Goal: Transaction & Acquisition: Subscribe to service/newsletter

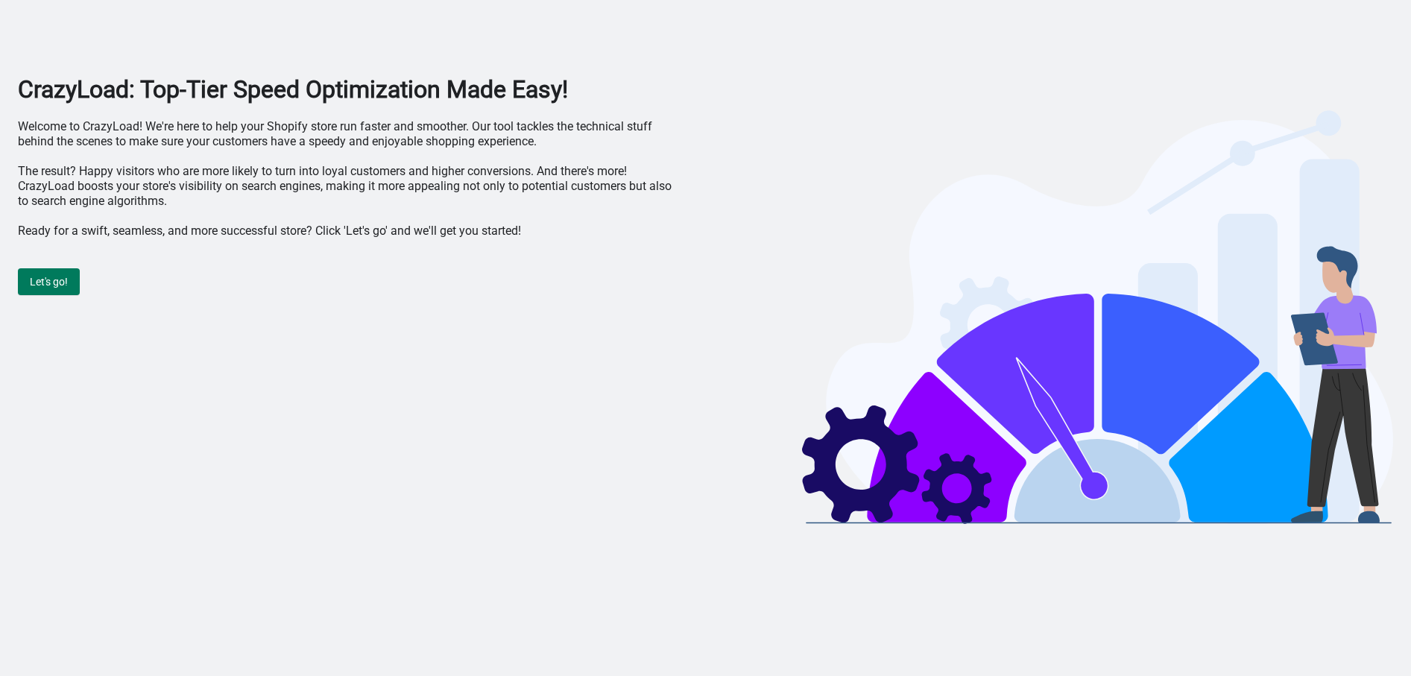
click at [366, 114] on div "CrazyLoad: Top-Tier Speed Optimization Made Easy! Welcome to CrazyLoad! We're h…" at bounding box center [348, 302] width 660 height 454
click at [39, 267] on div "Let's go!" at bounding box center [348, 274] width 660 height 42
click at [40, 276] on span "Let's go!" at bounding box center [49, 282] width 38 height 12
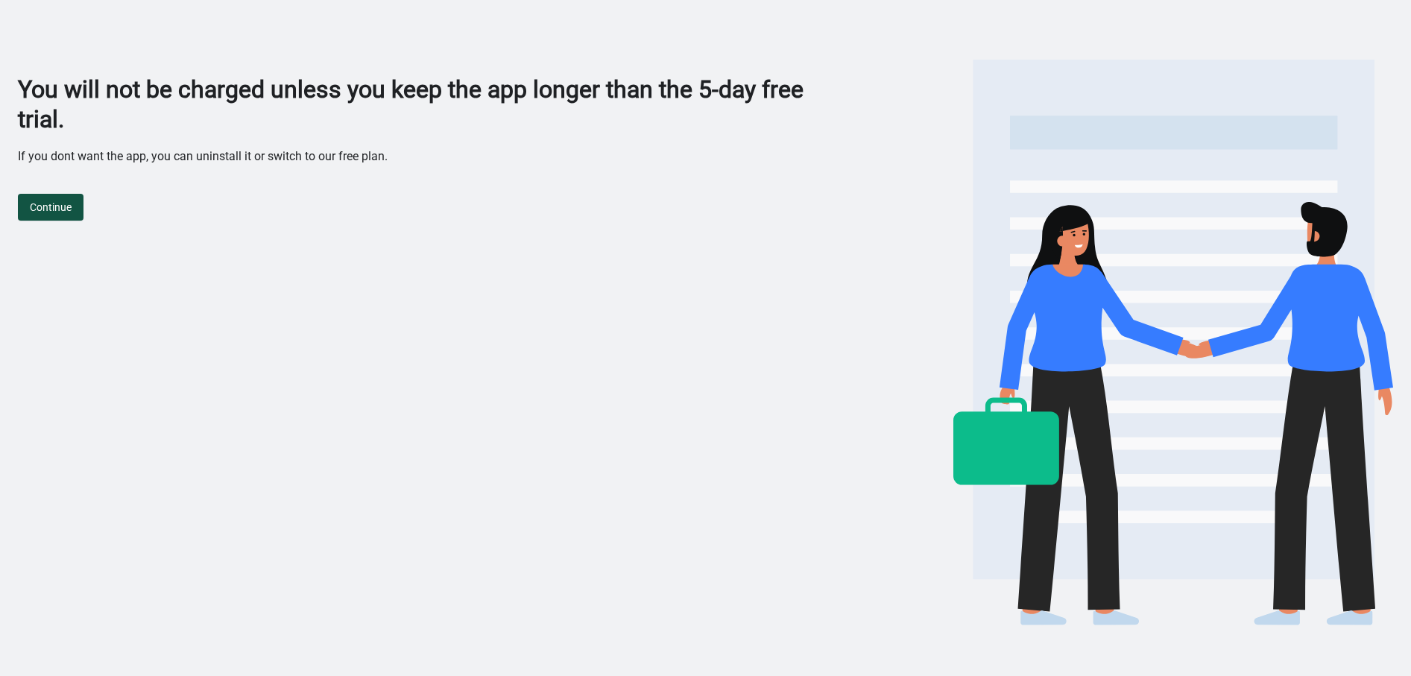
click at [80, 207] on button "Continue" at bounding box center [51, 207] width 66 height 27
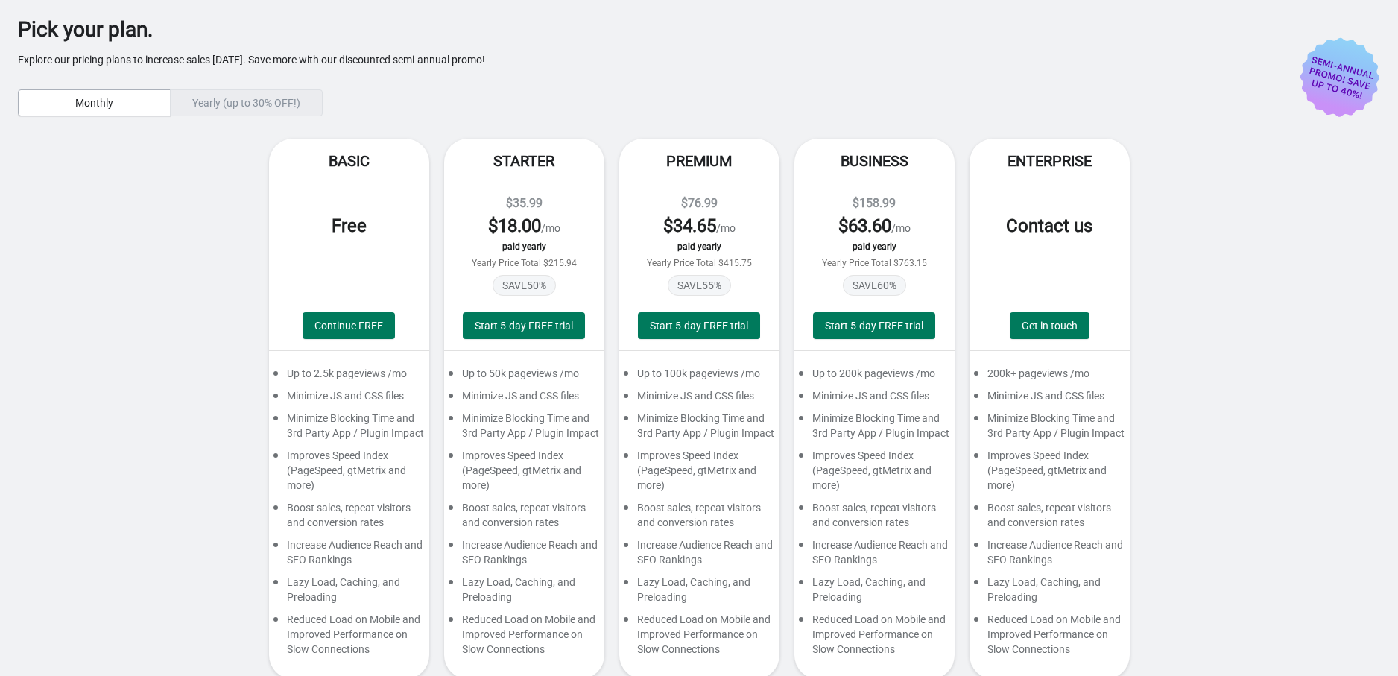
drag, startPoint x: 746, startPoint y: 13, endPoint x: 225, endPoint y: 104, distance: 528.9
click at [225, 104] on div "Yearly (up to 30% OFF!)" at bounding box center [246, 102] width 153 height 27
click at [227, 97] on div "Yearly (up to 30% OFF!)" at bounding box center [246, 102] width 153 height 27
click at [234, 83] on div "Pick your plan. Explore our pricing plans to increase sales today. Save more wi…" at bounding box center [677, 69] width 1318 height 94
click at [243, 93] on div "Yearly (up to 30% OFF!)" at bounding box center [246, 102] width 153 height 27
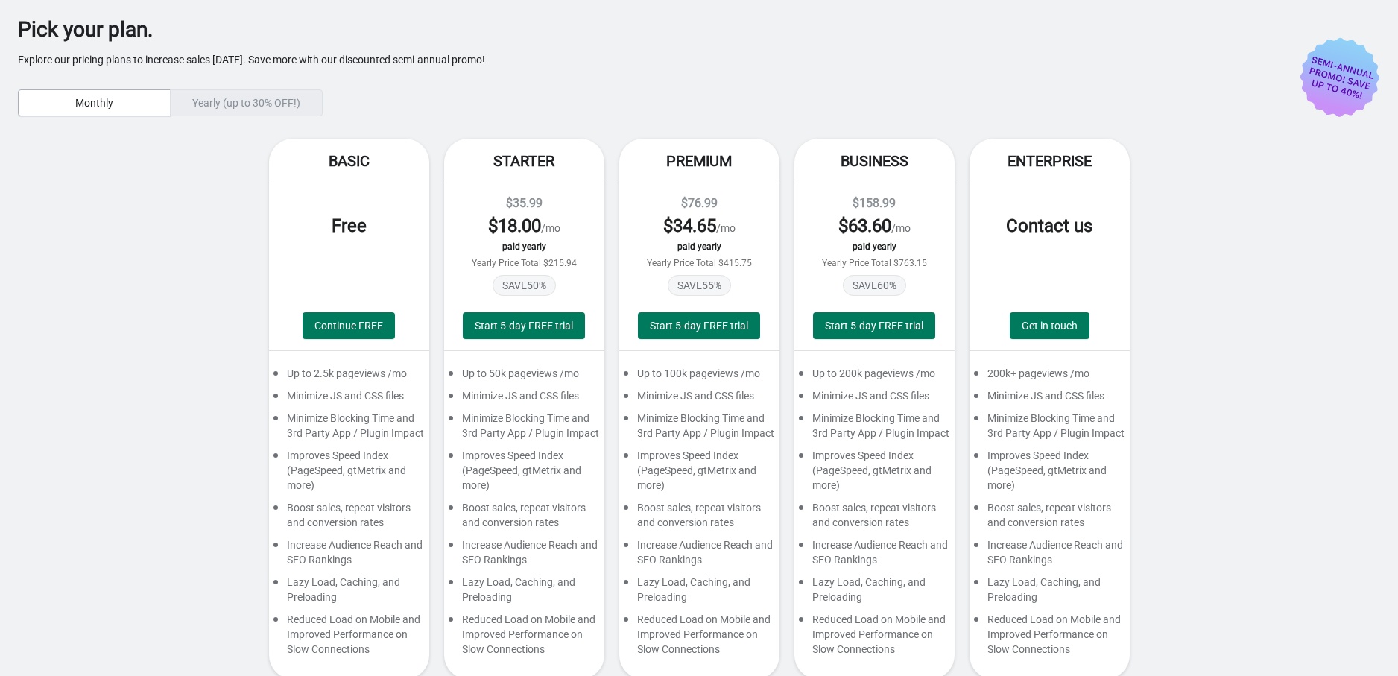
click at [243, 93] on div "Yearly (up to 30% OFF!)" at bounding box center [246, 102] width 153 height 27
click at [124, 101] on span "Monthly" at bounding box center [94, 103] width 127 height 12
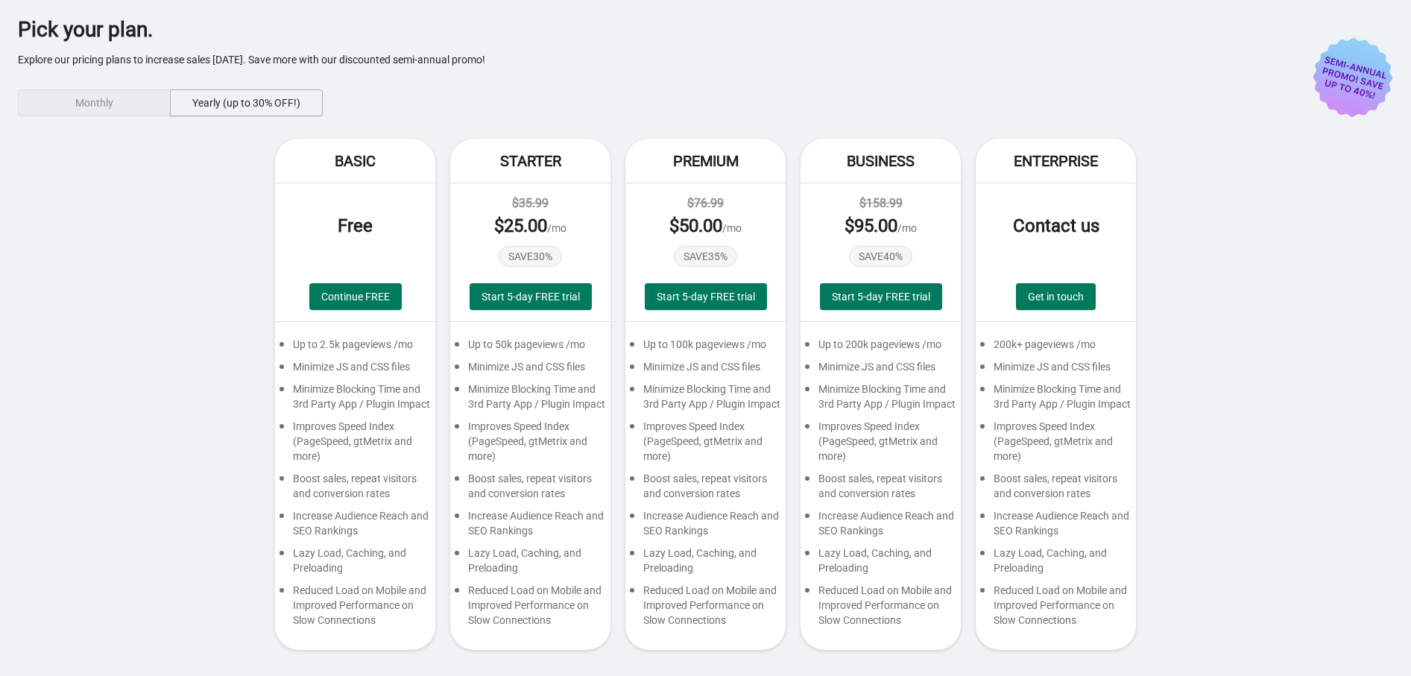
click at [233, 97] on span "Yearly (up to 30% OFF!)" at bounding box center [246, 103] width 108 height 12
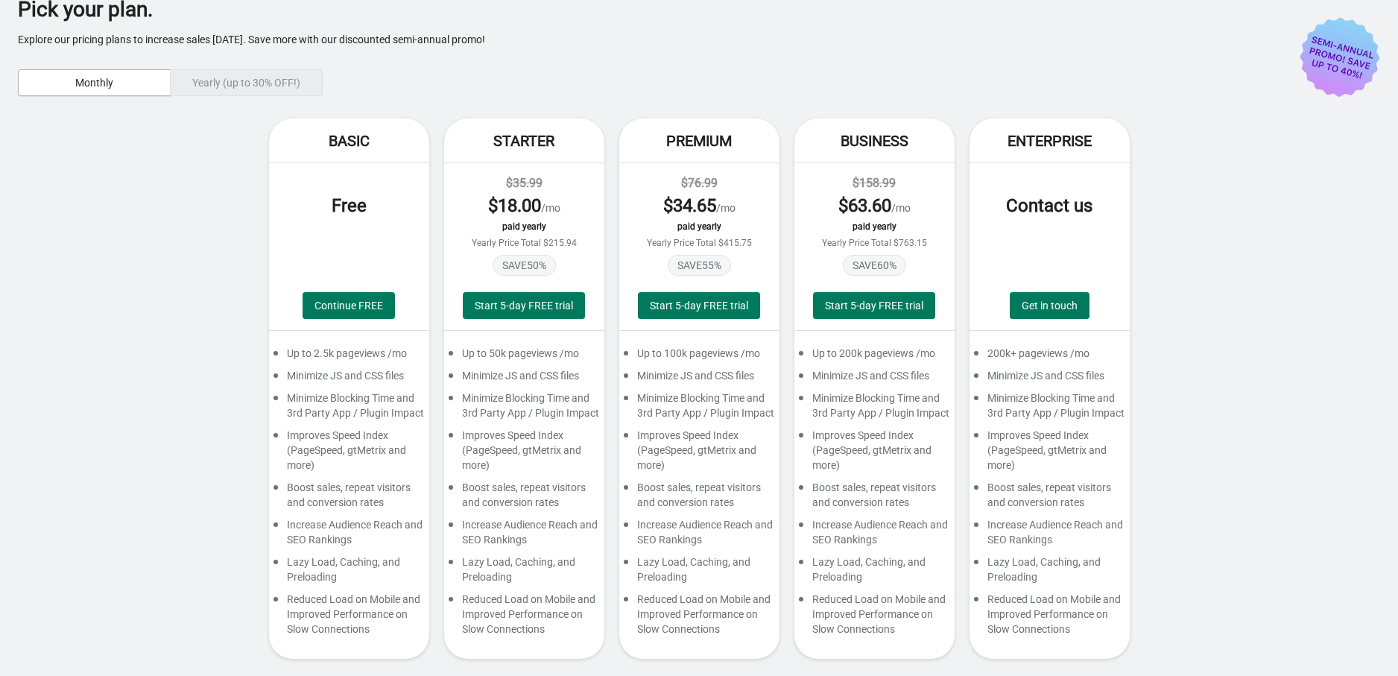
scroll to position [23, 0]
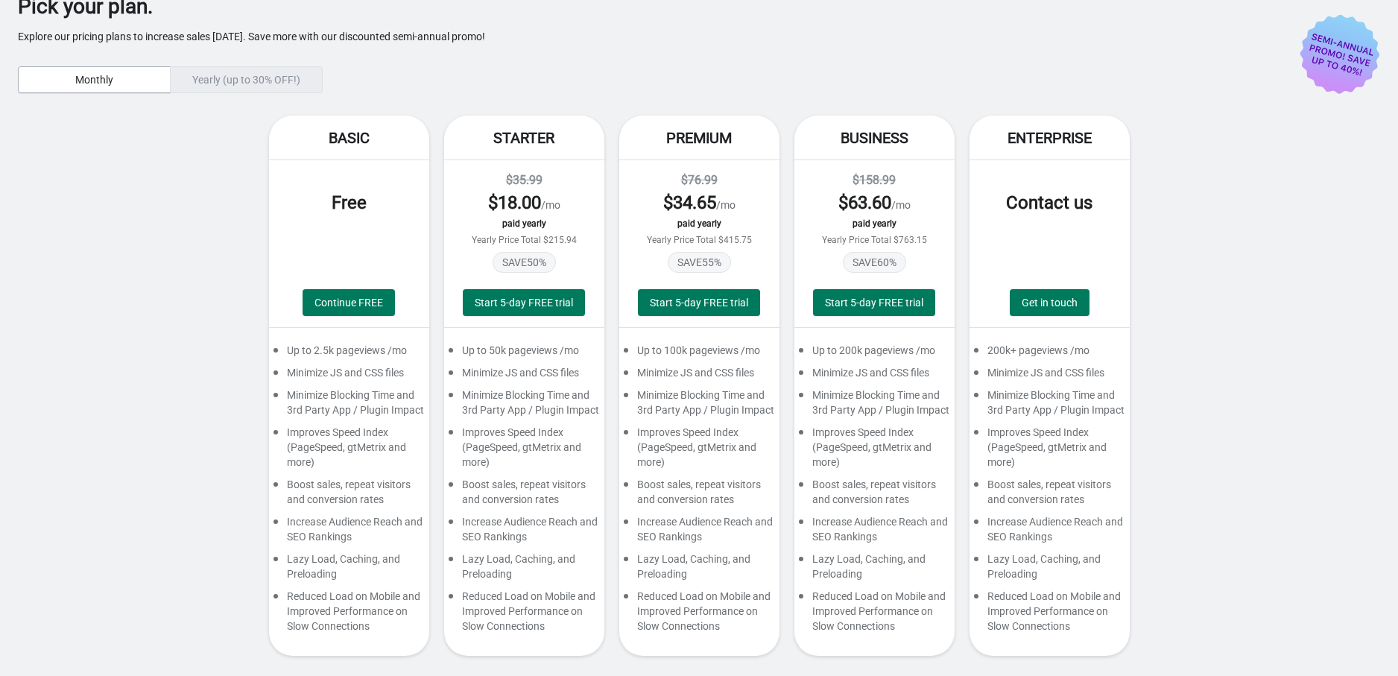
click at [1142, 76] on div "Monthly Yearly (up to 30% OFF!)" at bounding box center [677, 79] width 1318 height 27
drag, startPoint x: 1321, startPoint y: 189, endPoint x: 1322, endPoint y: 218, distance: 29.1
drag, startPoint x: 910, startPoint y: 58, endPoint x: 947, endPoint y: 89, distance: 48.1
click at [915, 25] on div "Pick your plan. Explore our pricing plans to increase sales today. Save more wi…" at bounding box center [677, 46] width 1318 height 94
drag, startPoint x: 1380, startPoint y: 195, endPoint x: 1232, endPoint y: 228, distance: 152.1
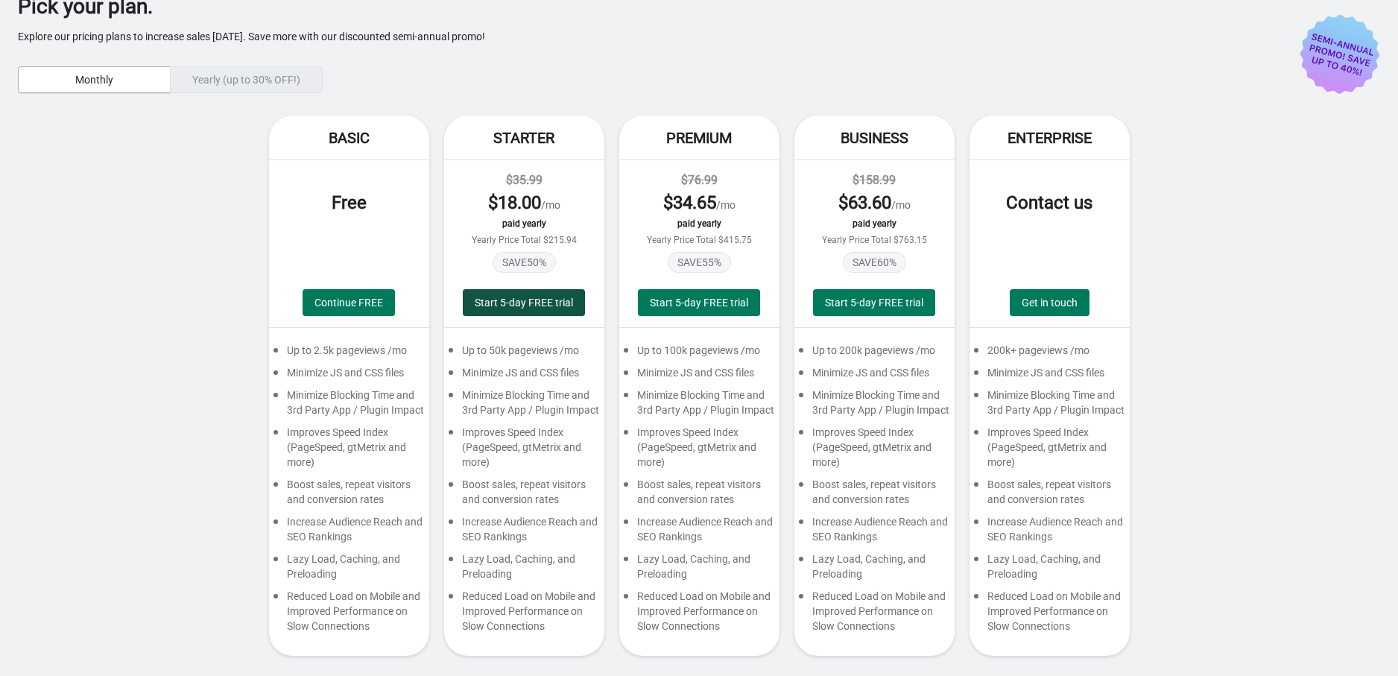
click at [501, 299] on span "Start 5-day FREE trial" at bounding box center [524, 303] width 98 height 12
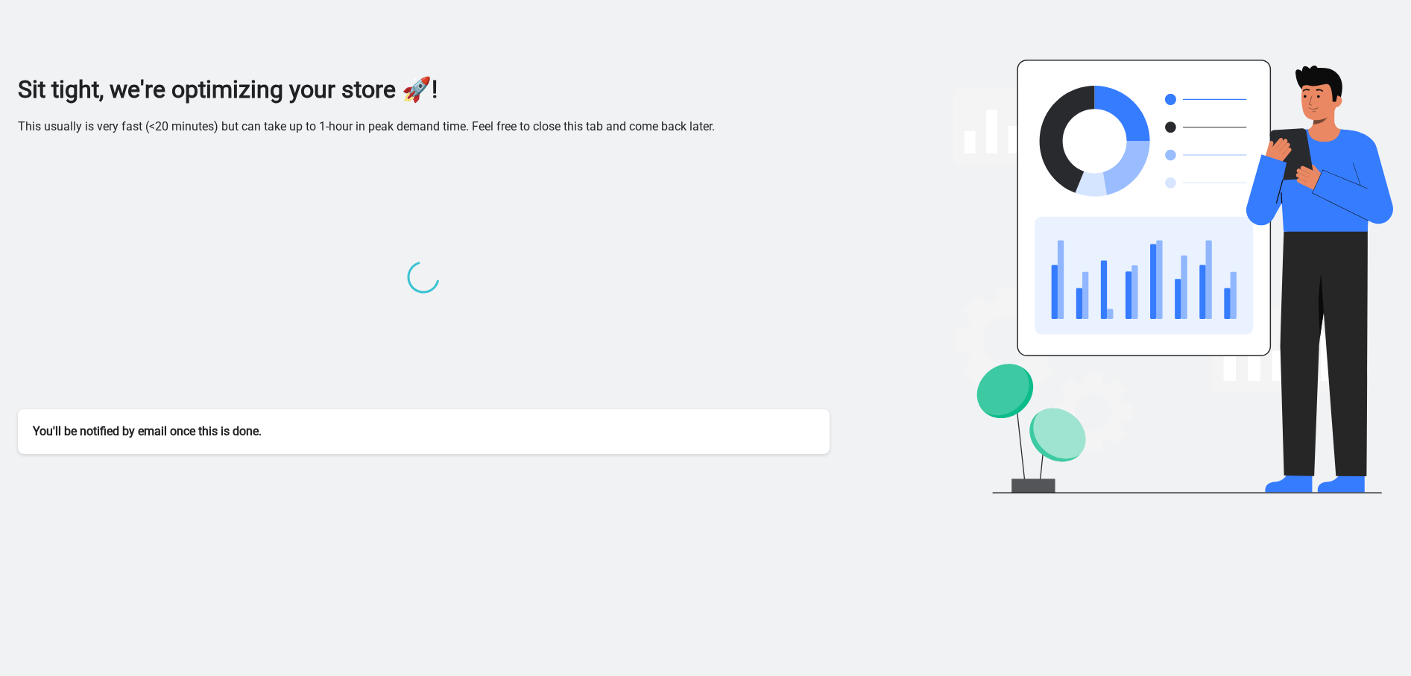
click at [479, 22] on div "Sit tight, we're optimizing your store 🚀! This usually is very fast (<20 minute…" at bounding box center [705, 251] width 1375 height 503
click at [250, 146] on div "Sit tight, we're optimizing your store 🚀! This usually is very fast (<20 minute…" at bounding box center [424, 286] width 812 height 423
click at [481, 230] on div at bounding box center [424, 279] width 812 height 260
click at [404, 38] on div "Sit tight, we're optimizing your store 🚀! This usually is very fast (<20 minute…" at bounding box center [705, 251] width 1375 height 503
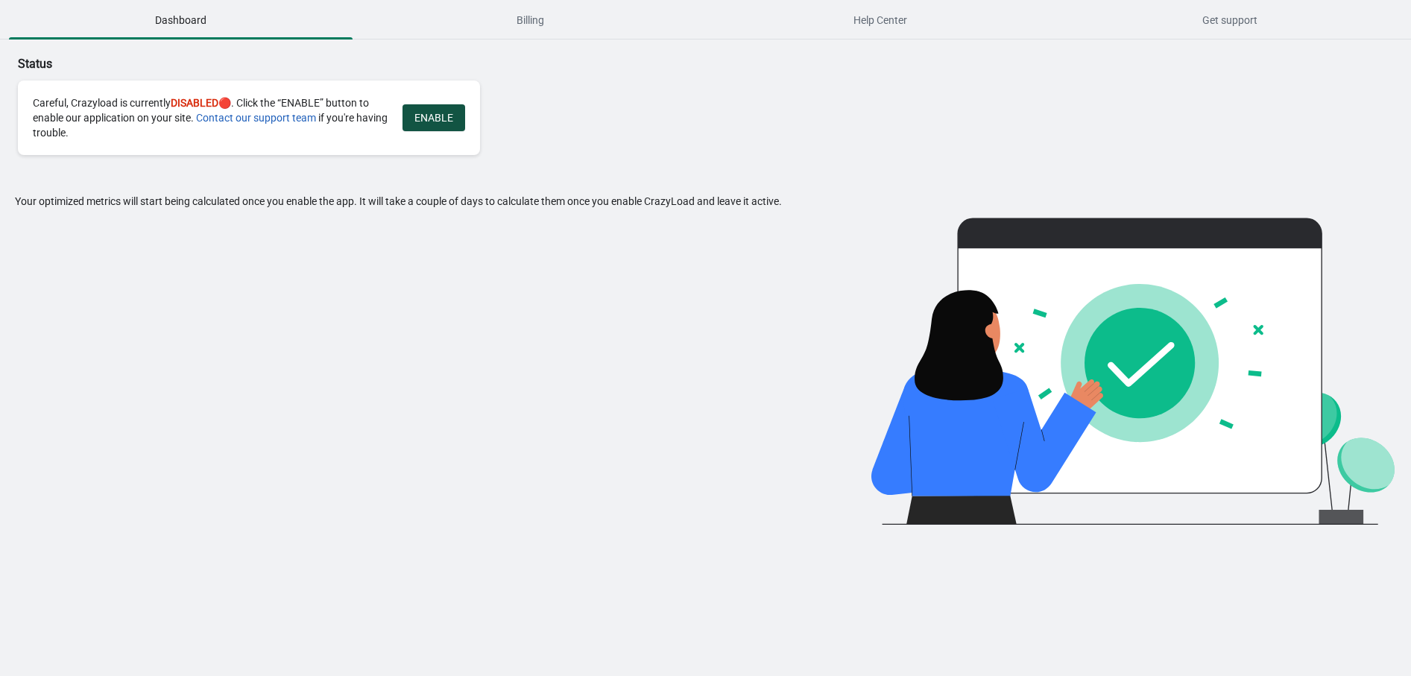
click at [453, 109] on button "ENABLE" at bounding box center [433, 117] width 63 height 27
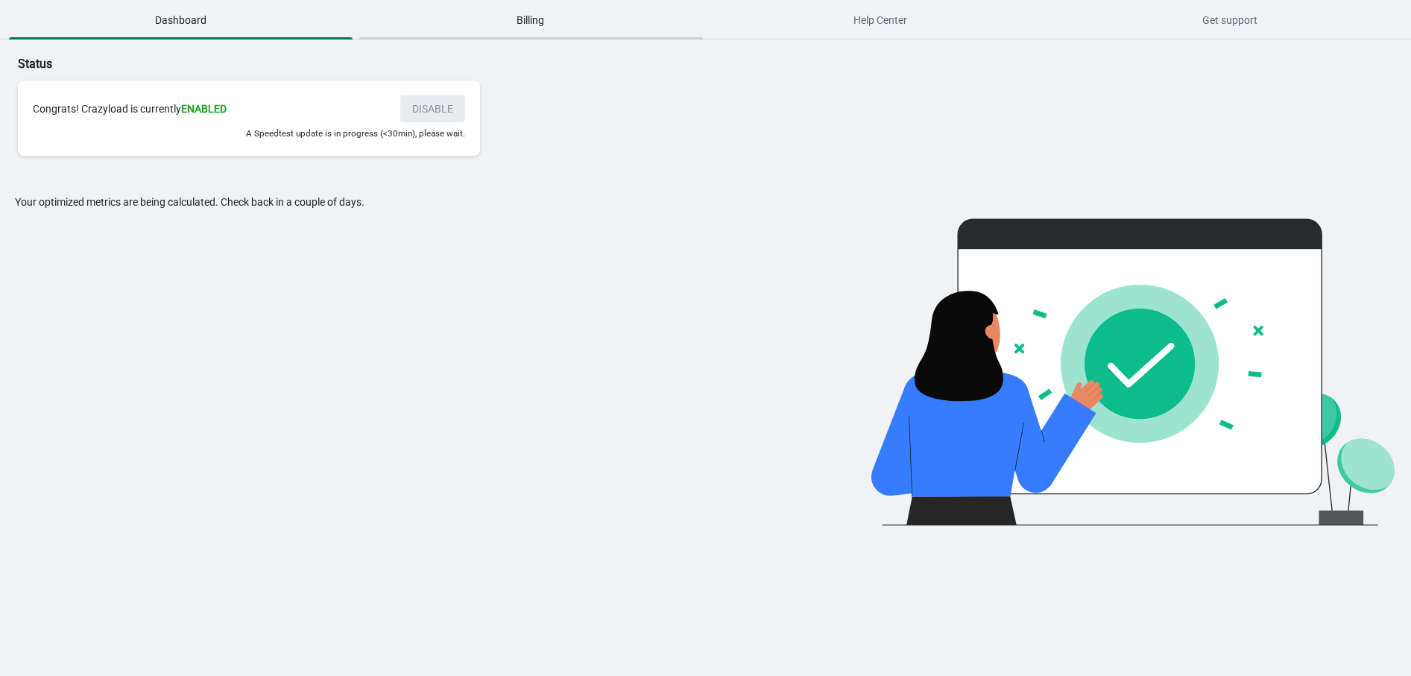
click at [444, 34] on button "Billing" at bounding box center [531, 20] width 350 height 39
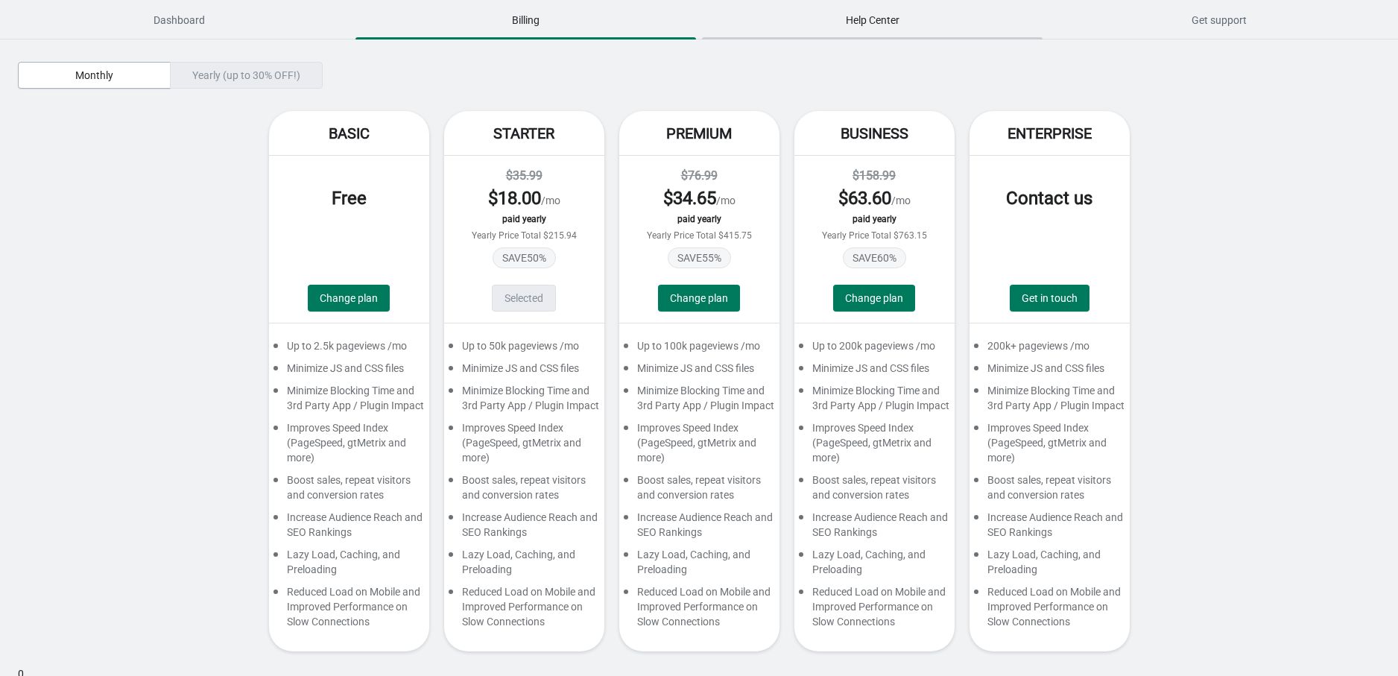
click at [858, 23] on span "Help Center" at bounding box center [872, 20] width 341 height 27
click at [1232, 30] on span "Get support" at bounding box center [1219, 20] width 341 height 27
click at [134, 14] on span "Dashboard" at bounding box center [179, 20] width 341 height 27
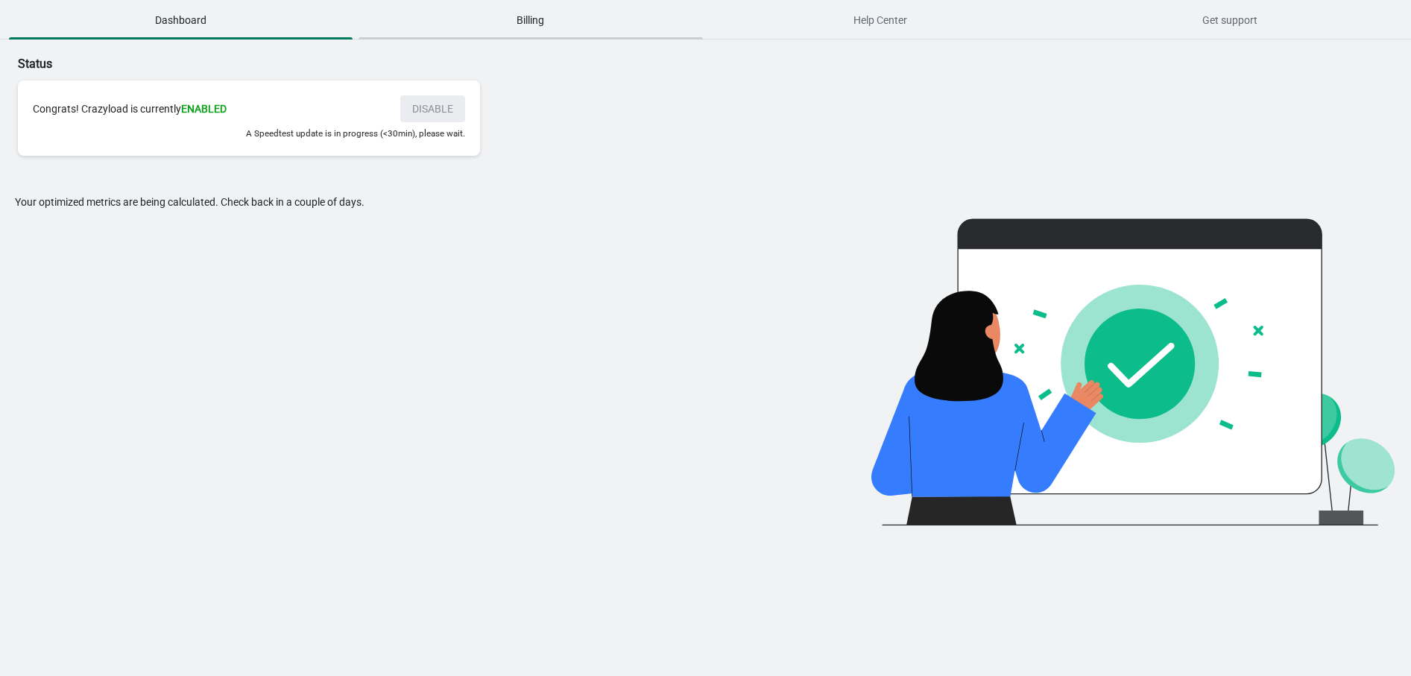
click at [475, 9] on span "Billing" at bounding box center [531, 20] width 344 height 27
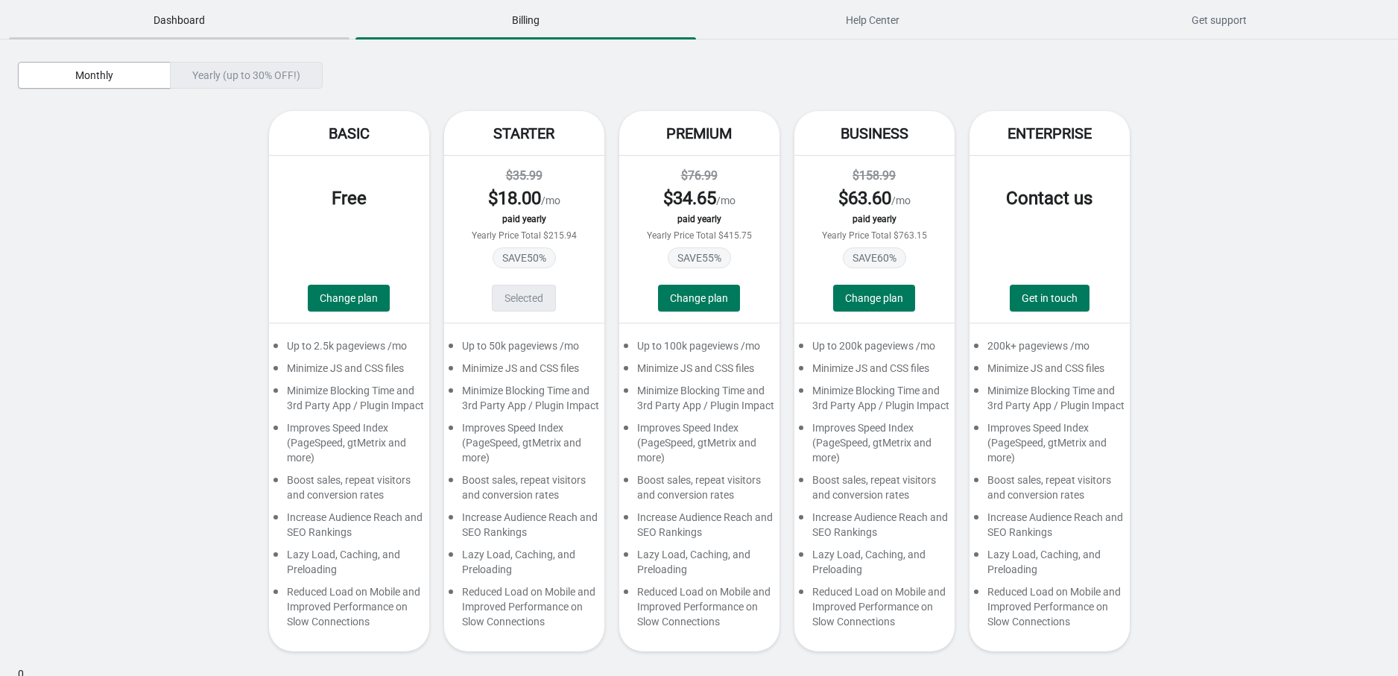
click at [246, 10] on span "Dashboard" at bounding box center [179, 20] width 341 height 27
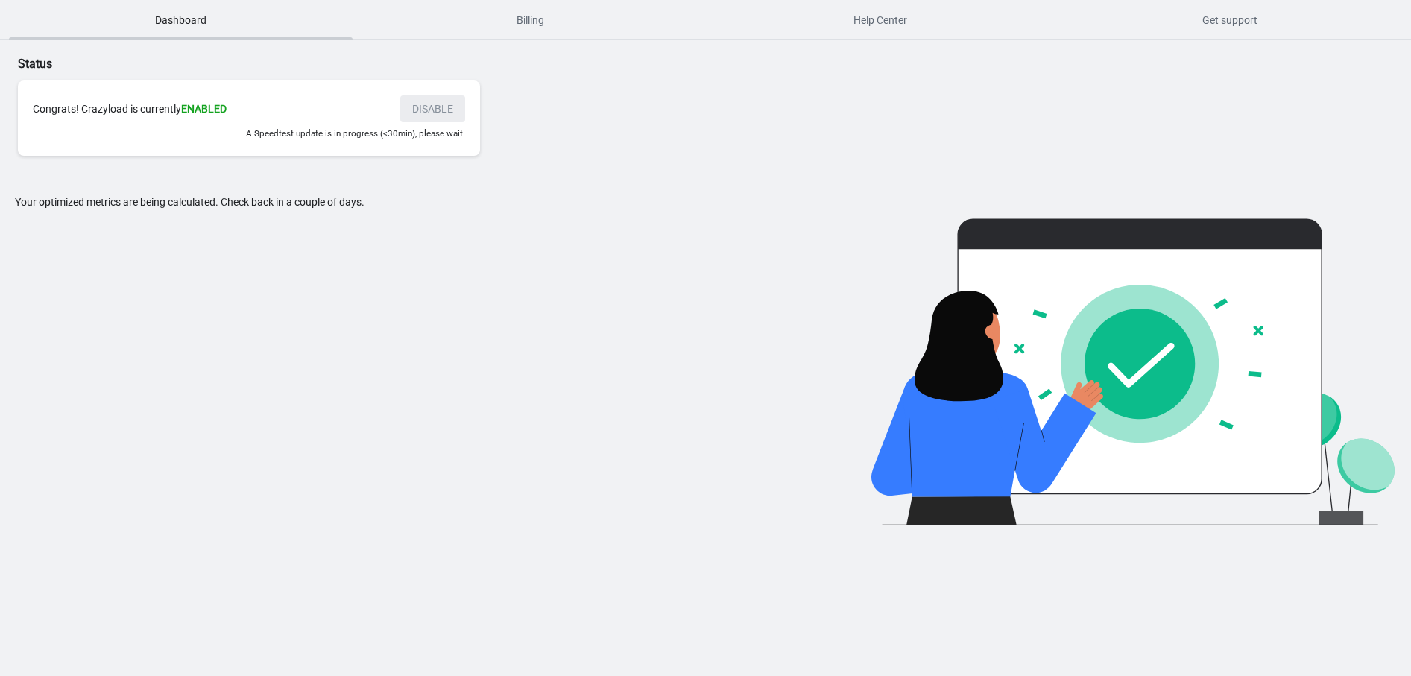
click at [90, 17] on span "Dashboard" at bounding box center [181, 20] width 344 height 27
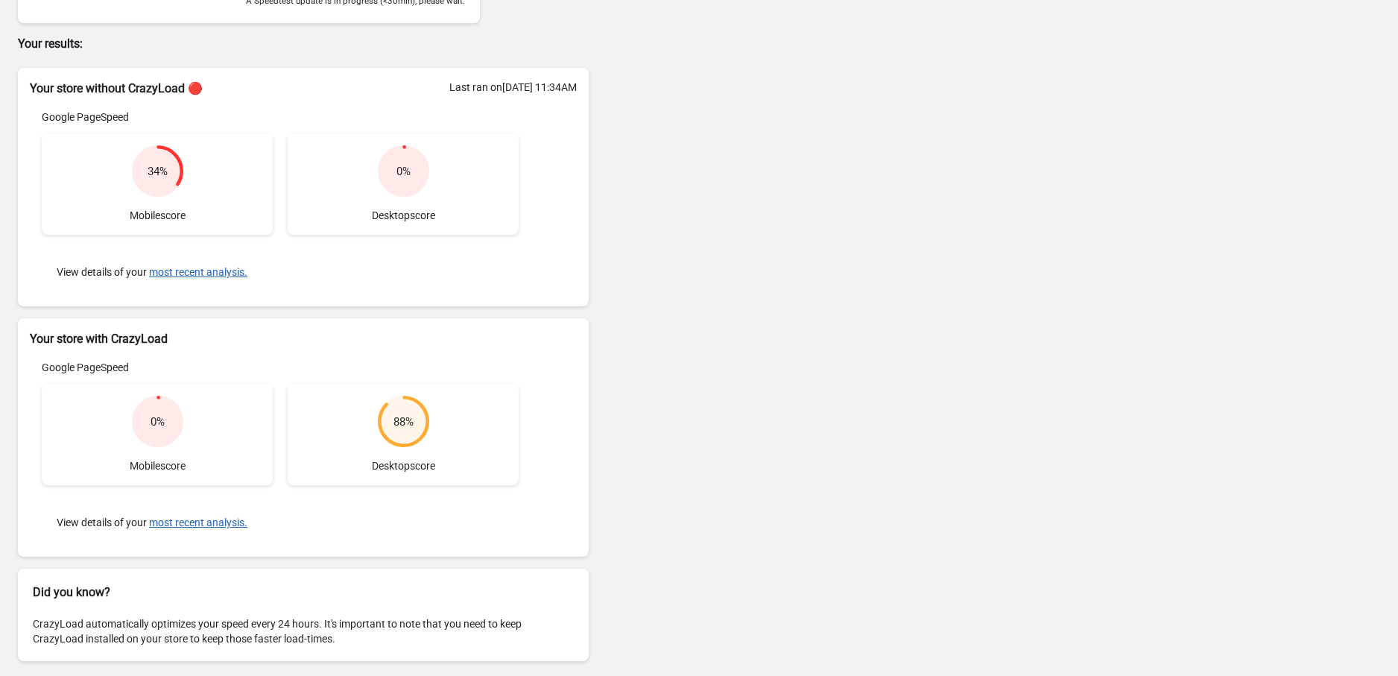
scroll to position [2, 0]
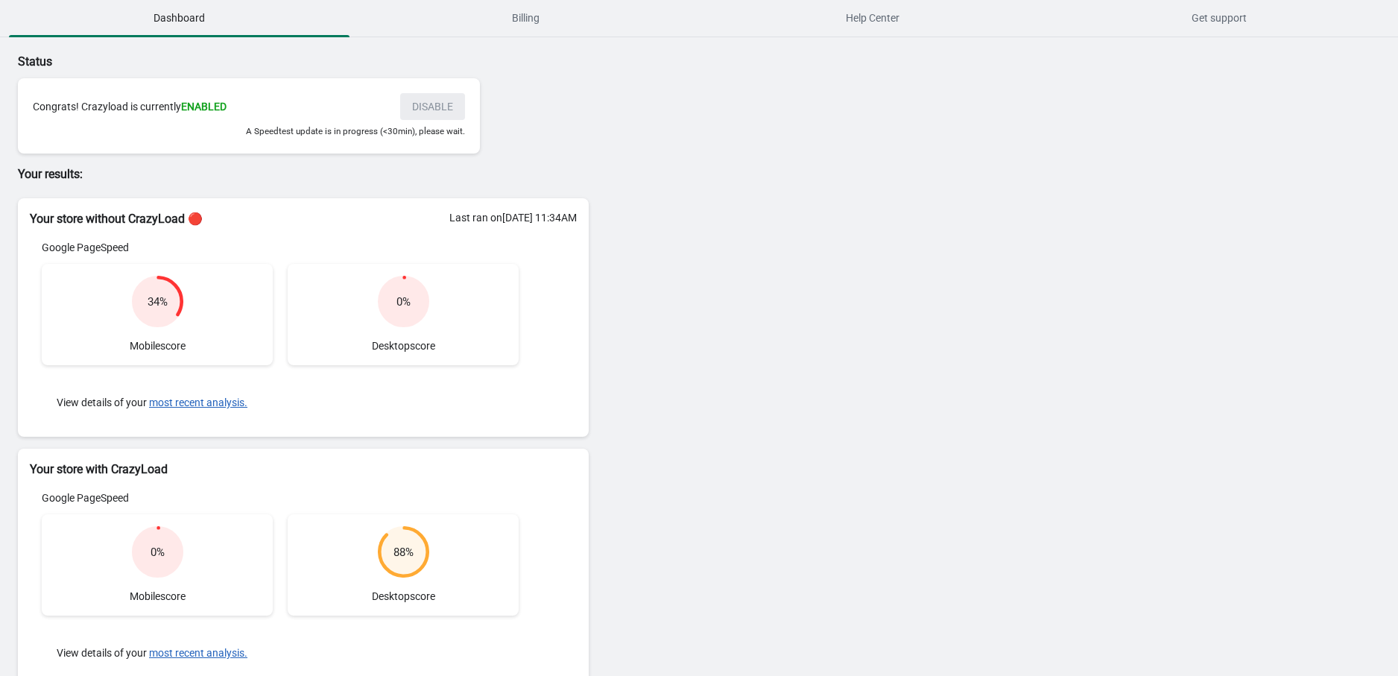
drag, startPoint x: 598, startPoint y: 309, endPoint x: 781, endPoint y: 318, distance: 183.6
click at [656, 25] on span "Billing" at bounding box center [526, 20] width 341 height 27
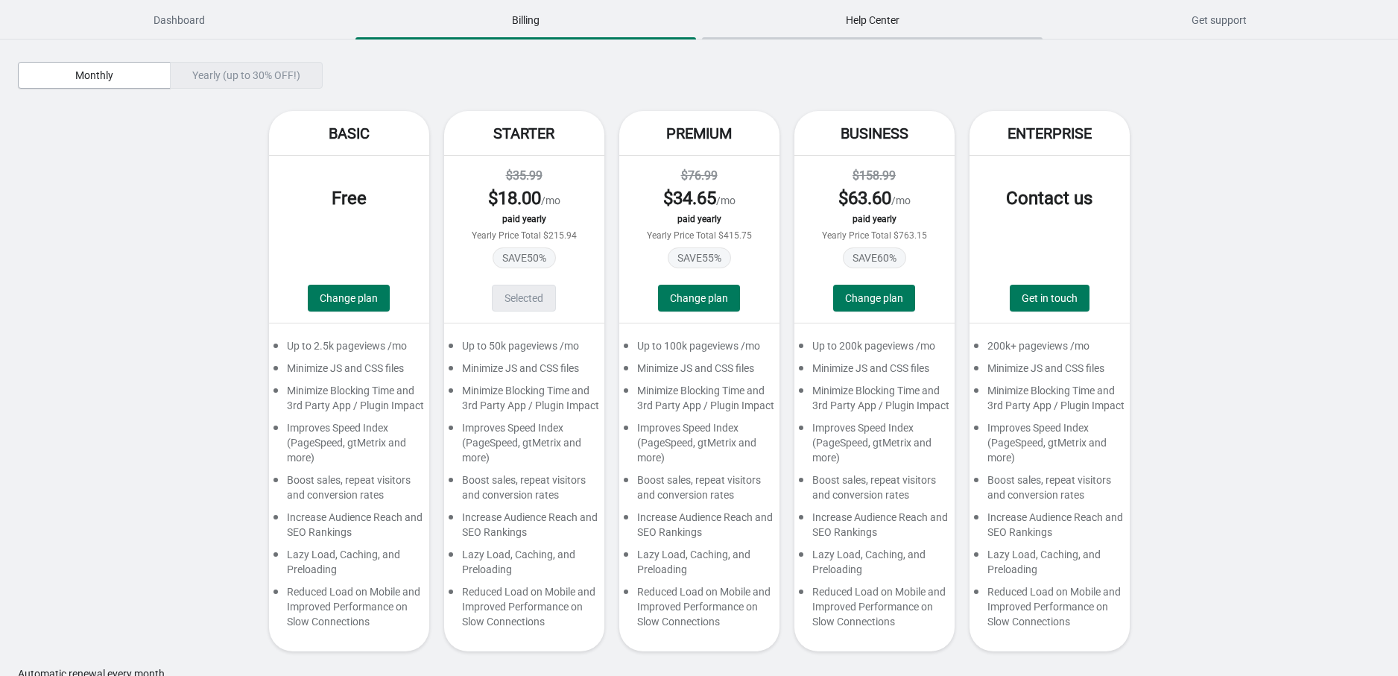
click at [859, 16] on span "Help Center" at bounding box center [872, 20] width 341 height 27
